Goal: Check status: Check status

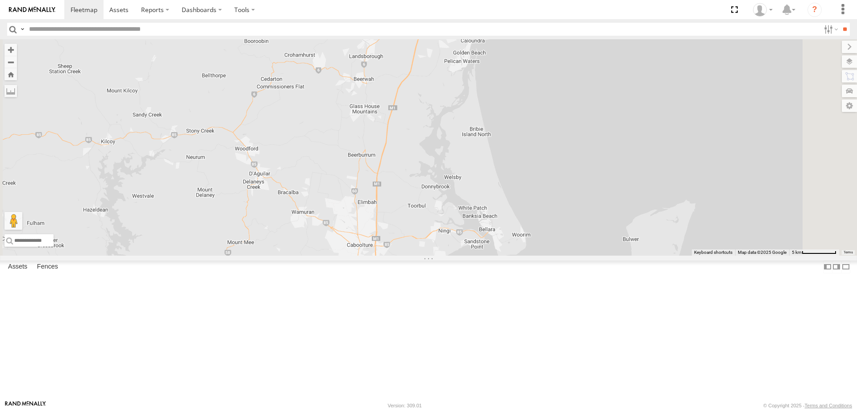
click at [433, 407] on body at bounding box center [428, 205] width 857 height 410
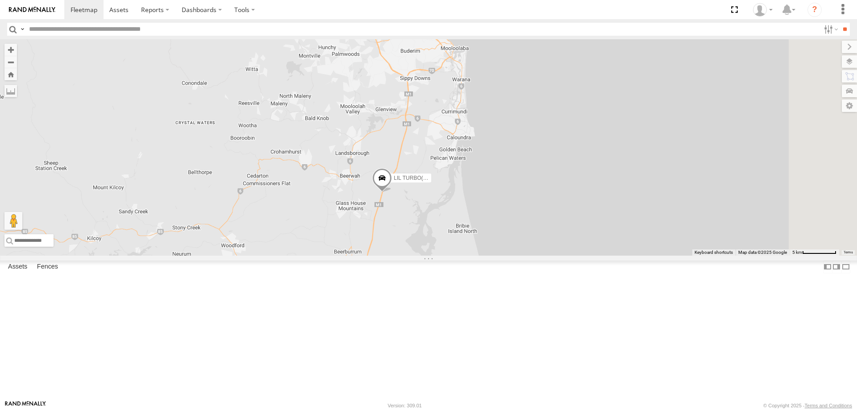
drag, startPoint x: 519, startPoint y: 158, endPoint x: 506, endPoint y: 200, distance: 43.5
click at [506, 200] on div "2 LIL TURBO(SMALL TRUCK)" at bounding box center [428, 147] width 857 height 217
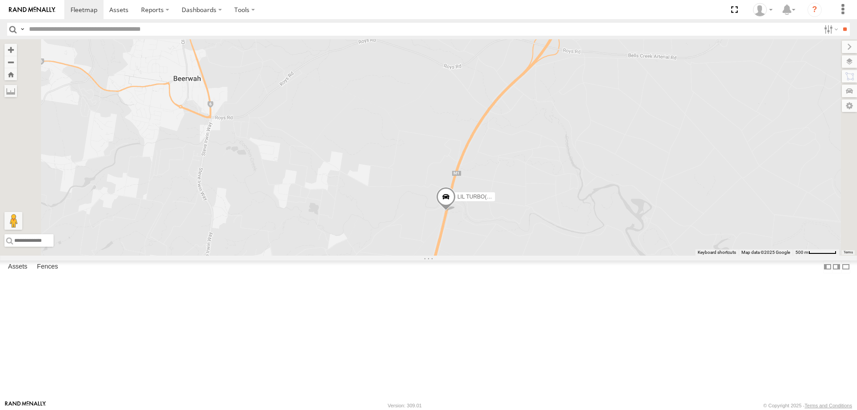
click at [456, 211] on span at bounding box center [446, 199] width 20 height 24
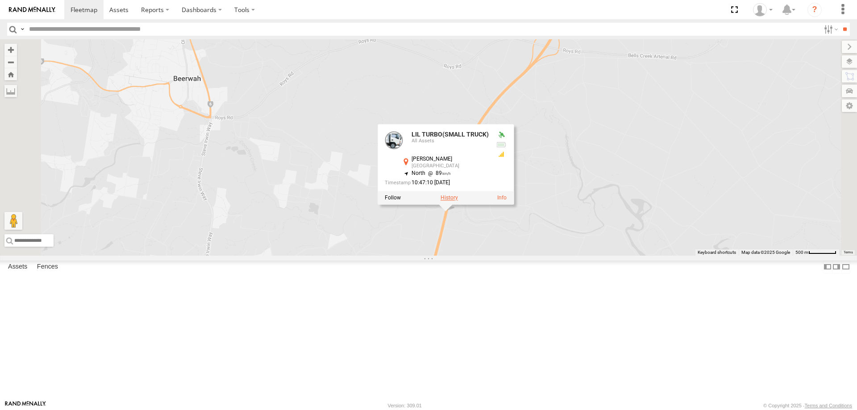
click at [458, 201] on label at bounding box center [449, 198] width 17 height 6
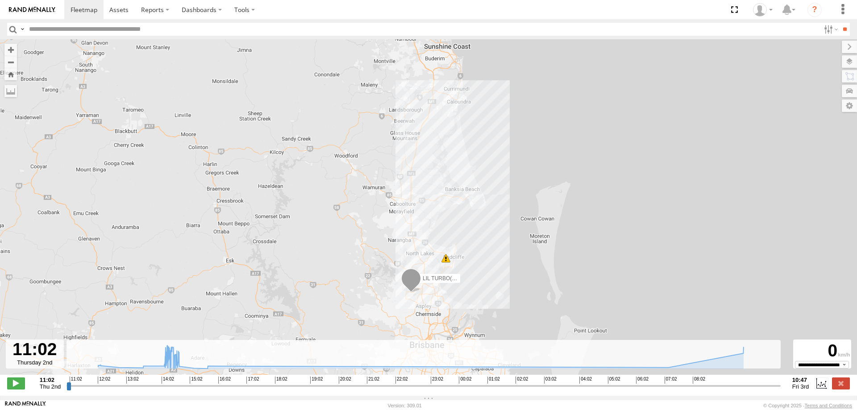
click at [773, 390] on input "range" at bounding box center [424, 386] width 714 height 8
drag, startPoint x: 773, startPoint y: 392, endPoint x: 803, endPoint y: 382, distance: 31.1
type input "**********"
click at [781, 386] on input "range" at bounding box center [424, 386] width 714 height 8
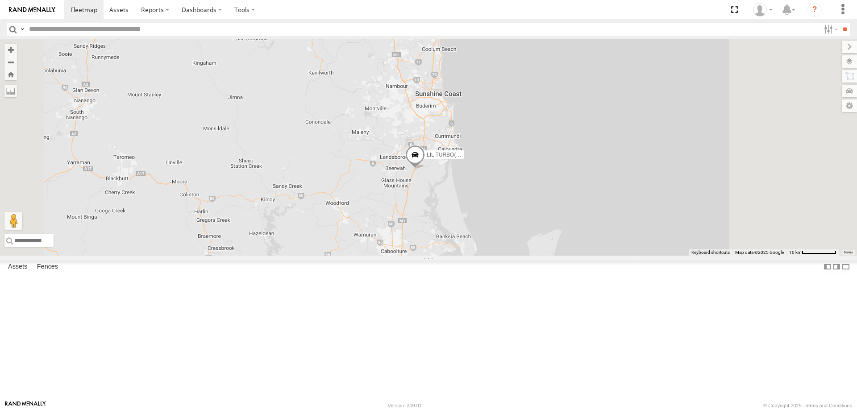
drag, startPoint x: 564, startPoint y: 146, endPoint x: 534, endPoint y: 279, distance: 135.4
click at [538, 256] on div "2 LIL TURBO(SMALL TRUCK)" at bounding box center [428, 147] width 857 height 217
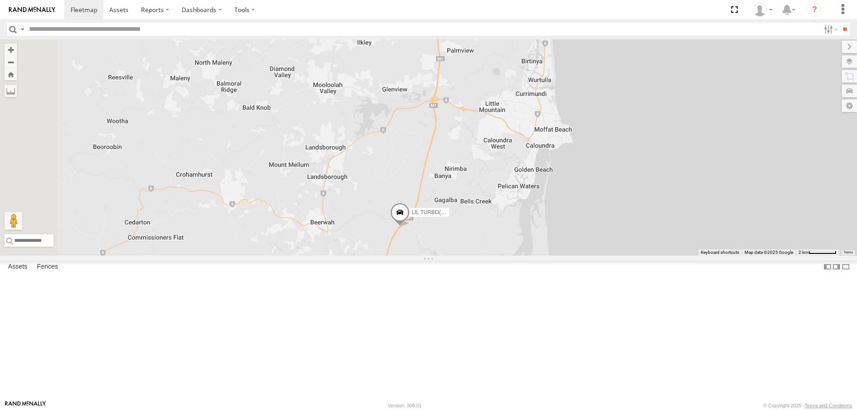
drag, startPoint x: 559, startPoint y: 243, endPoint x: 539, endPoint y: 270, distance: 33.5
click at [539, 256] on div "LIL TURBO(SMALL TRUCK)" at bounding box center [428, 147] width 857 height 217
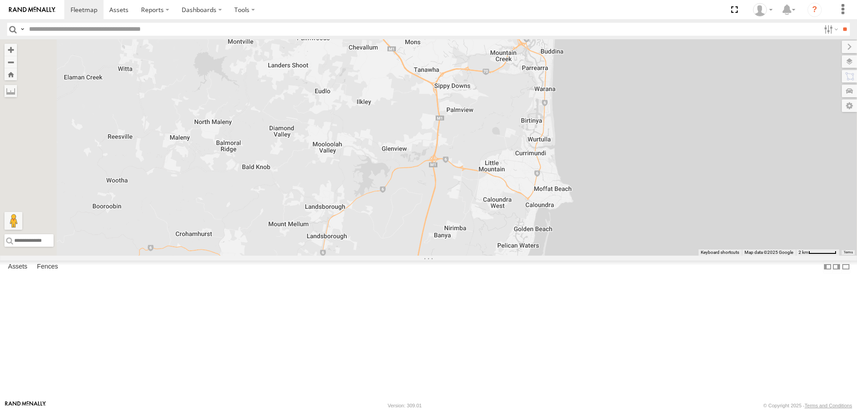
drag, startPoint x: 565, startPoint y: 177, endPoint x: 563, endPoint y: 232, distance: 54.9
click at [563, 232] on div "LIL TURBO(SMALL TRUCK)" at bounding box center [428, 147] width 857 height 217
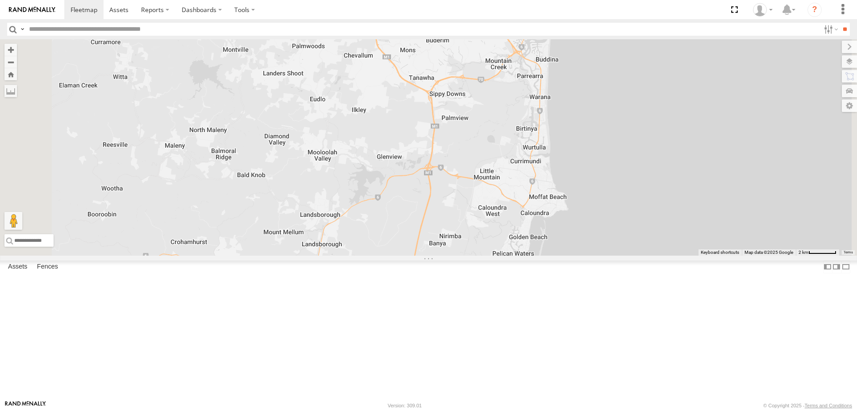
drag, startPoint x: 571, startPoint y: 213, endPoint x: 565, endPoint y: 226, distance: 14.2
click at [565, 226] on div "LIL TURBO(SMALL TRUCK)" at bounding box center [428, 147] width 857 height 217
